Goal: Task Accomplishment & Management: Use online tool/utility

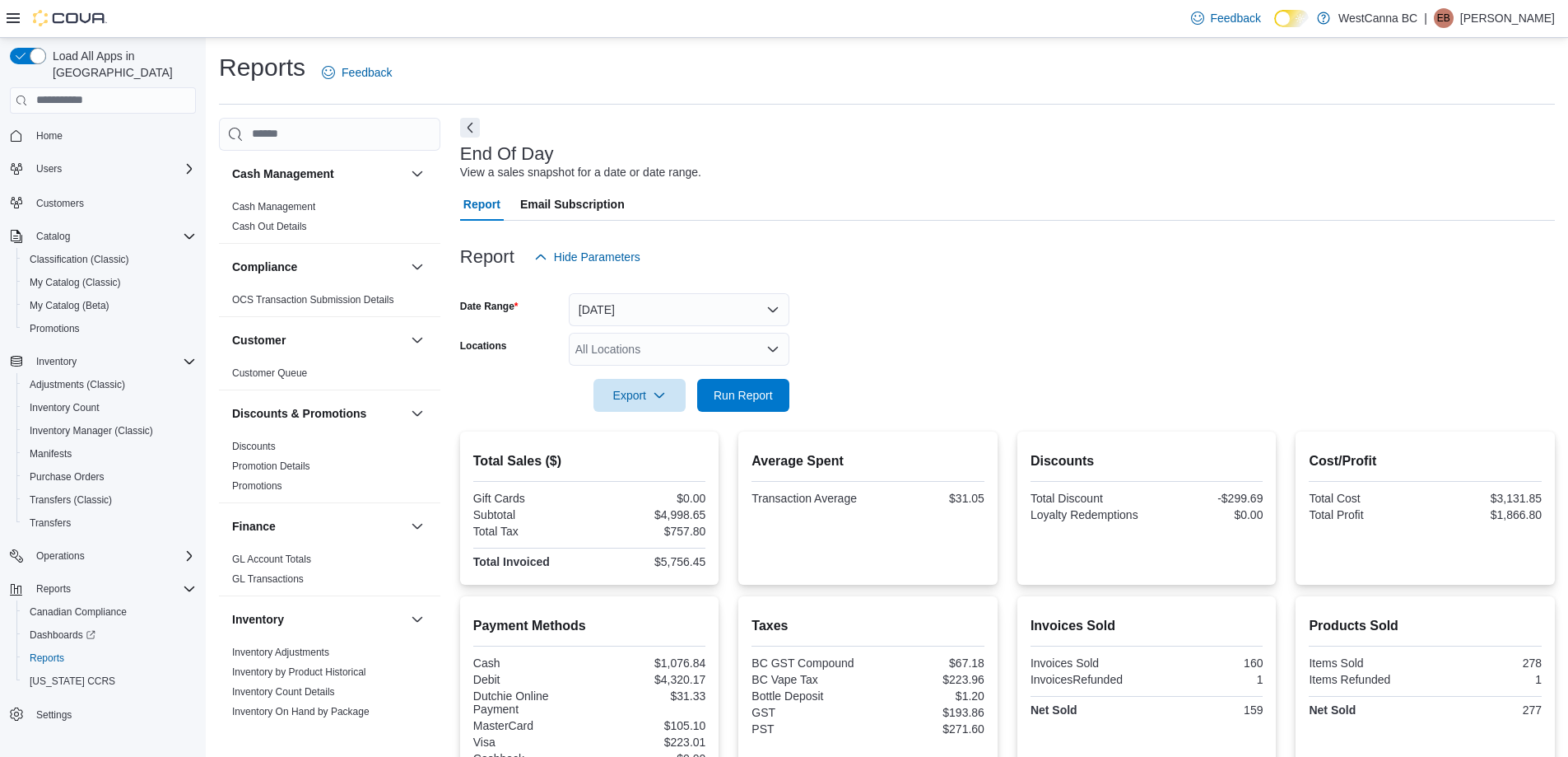
scroll to position [162, 0]
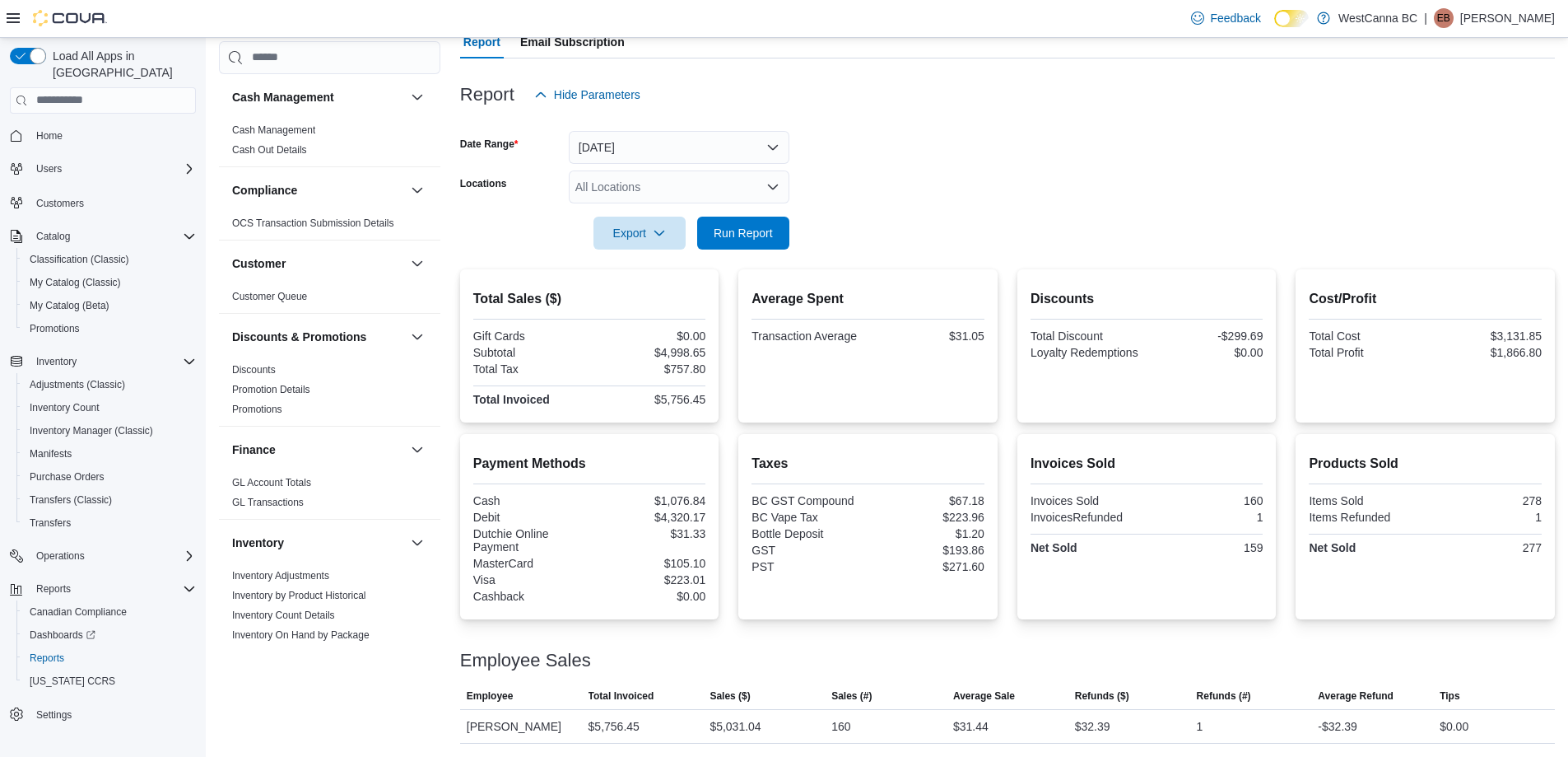
click at [677, 191] on div "All Locations" at bounding box center [679, 187] width 220 height 33
click at [695, 258] on span "[PERSON_NAME]" at bounding box center [652, 262] width 95 height 16
drag, startPoint x: 1120, startPoint y: 208, endPoint x: 1021, endPoint y: 223, distance: 100.1
click at [1113, 209] on div at bounding box center [1008, 210] width 1095 height 13
click at [783, 224] on button "Run Report" at bounding box center [743, 232] width 92 height 33
